Goal: Task Accomplishment & Management: Manage account settings

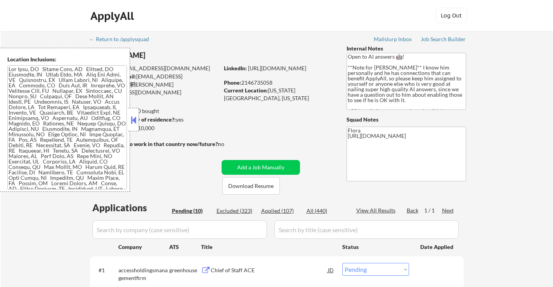
select select ""pending""
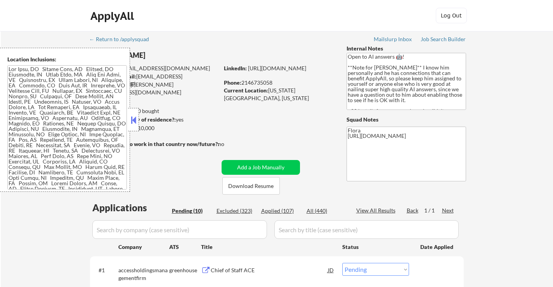
select select ""pending""
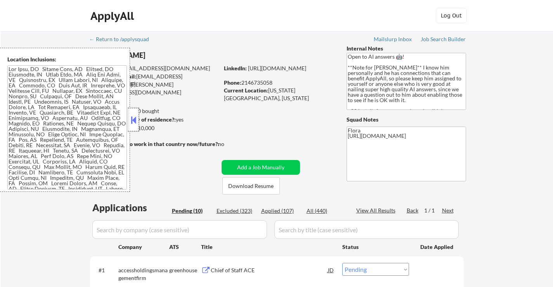
click at [138, 116] on div at bounding box center [133, 119] width 11 height 23
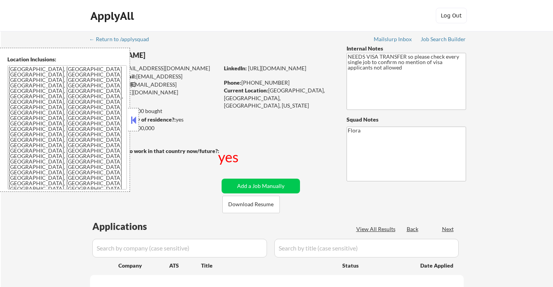
select select ""pending""
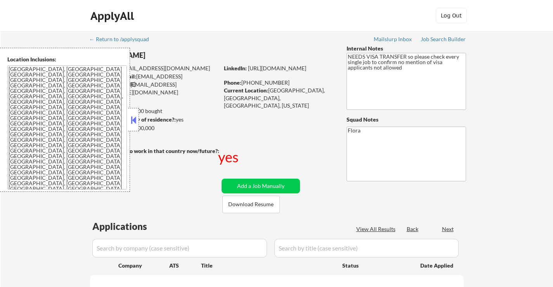
select select ""pending""
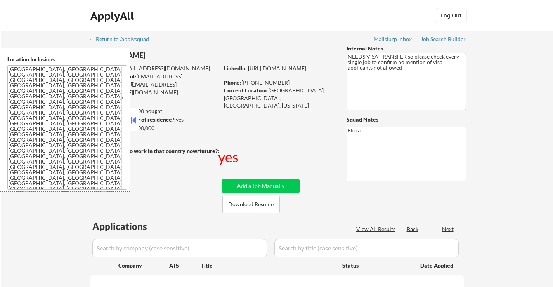
select select ""pending""
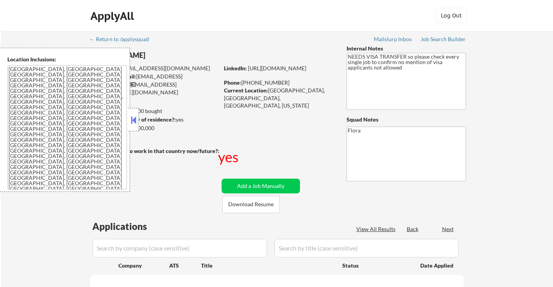
select select ""pending""
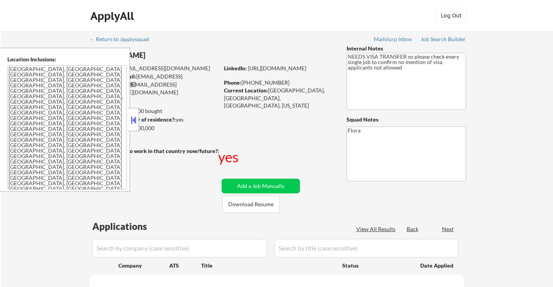
select select ""pending""
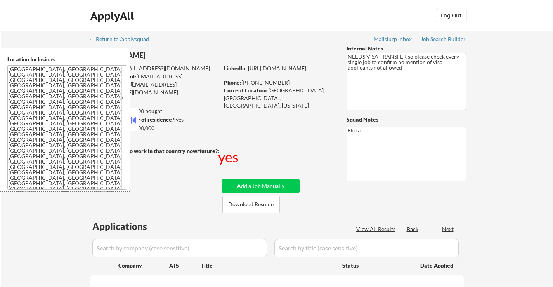
select select ""pending""
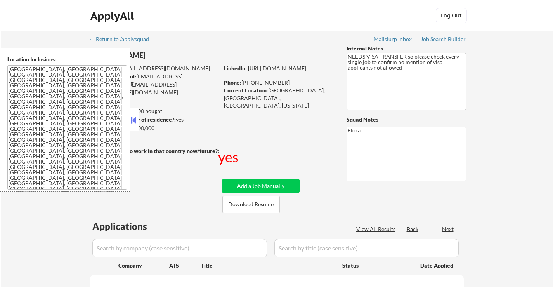
select select ""pending""
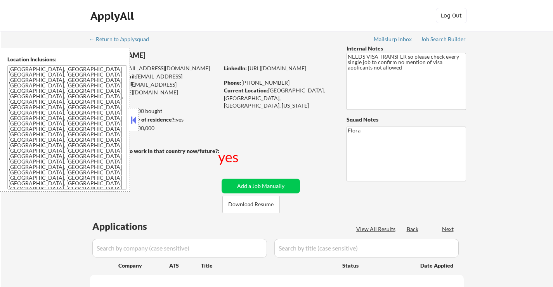
select select ""pending""
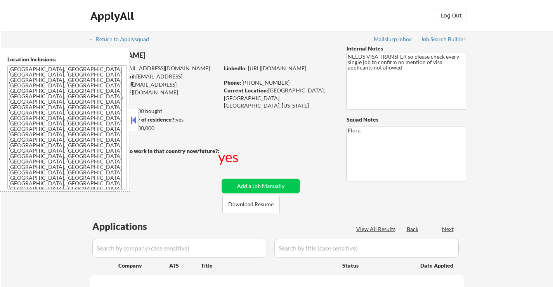
select select ""pending""
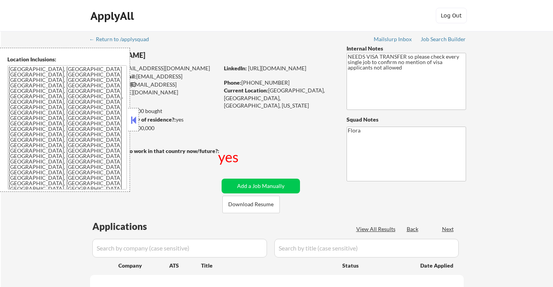
select select ""pending""
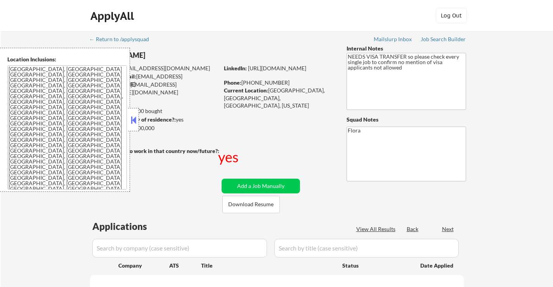
select select ""pending""
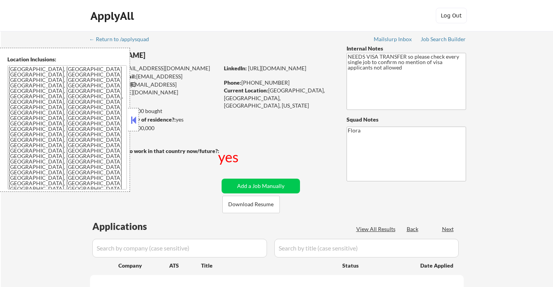
select select ""pending""
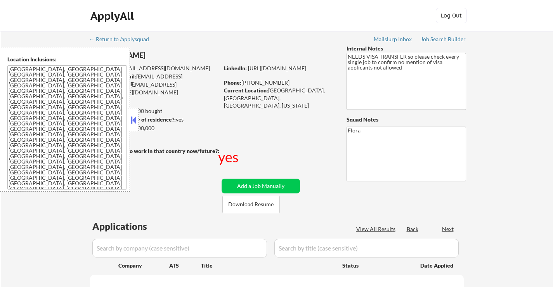
select select ""pending""
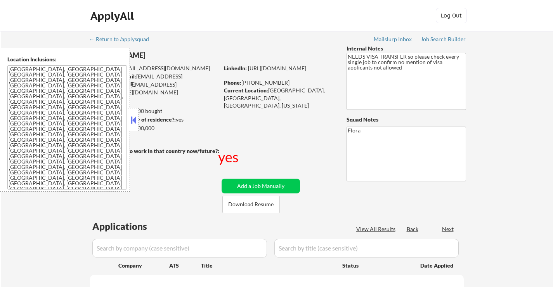
select select ""pending""
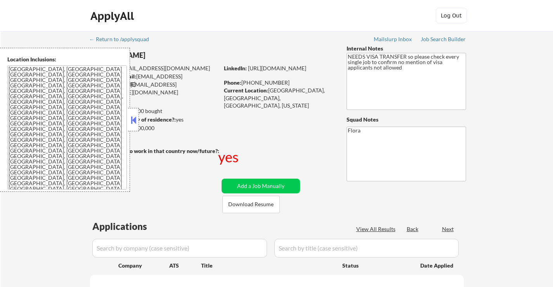
select select ""pending""
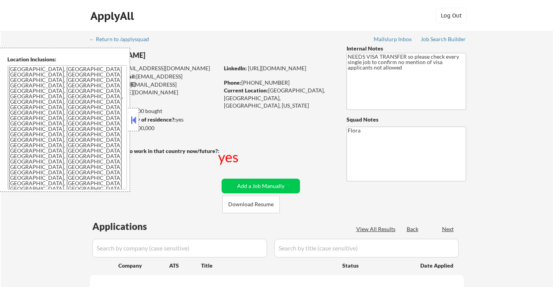
select select ""pending""
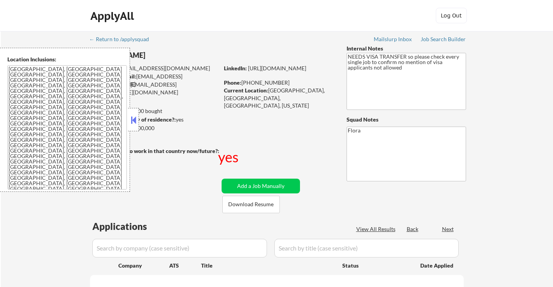
select select ""pending""
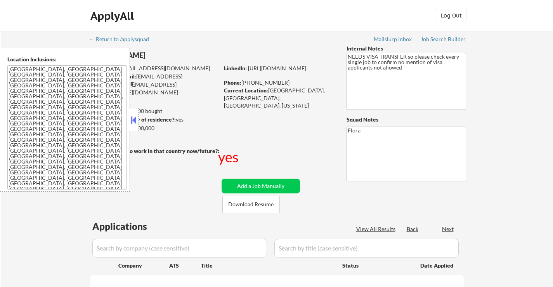
select select ""pending""
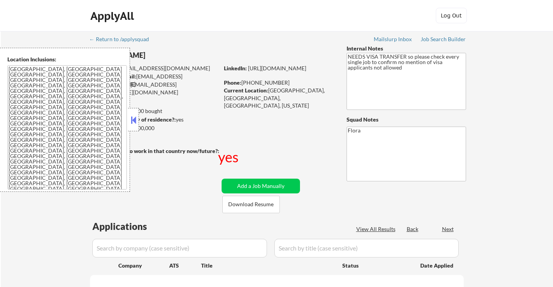
select select ""pending""
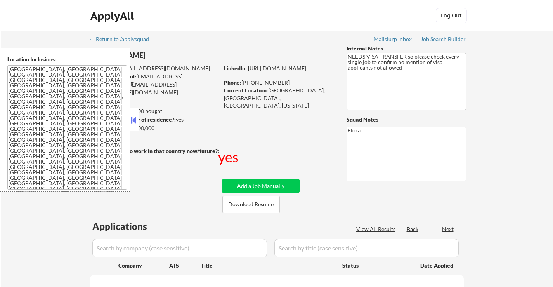
select select ""pending""
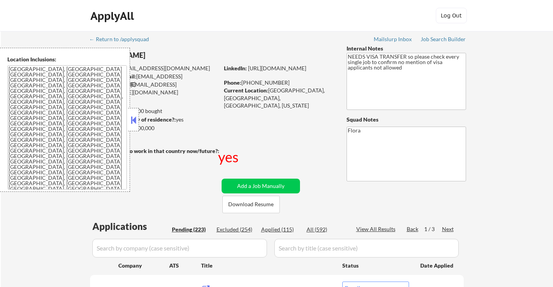
click at [135, 120] on button at bounding box center [133, 120] width 9 height 12
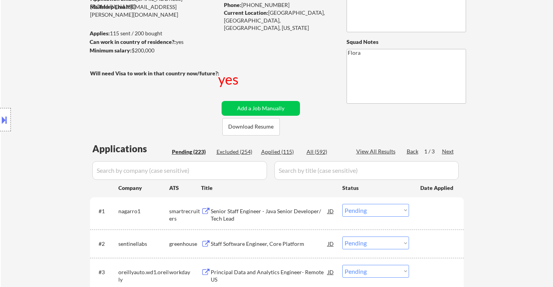
scroll to position [116, 0]
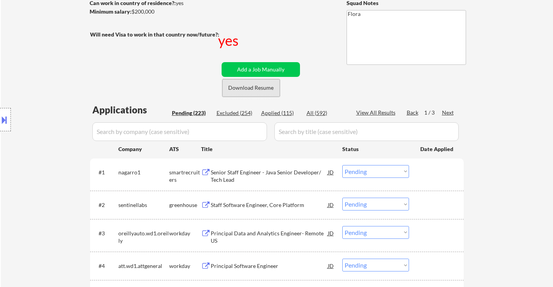
click at [243, 86] on button "Download Resume" at bounding box center [250, 87] width 57 height 17
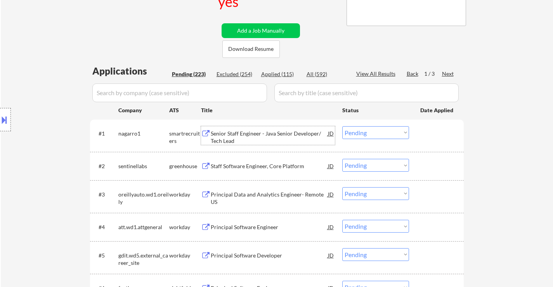
click at [278, 134] on div "Senior Staff Engineer - Java Senior Developer/ Tech Lead" at bounding box center [269, 137] width 117 height 15
